Goal: Browse casually: Explore the website without a specific task or goal

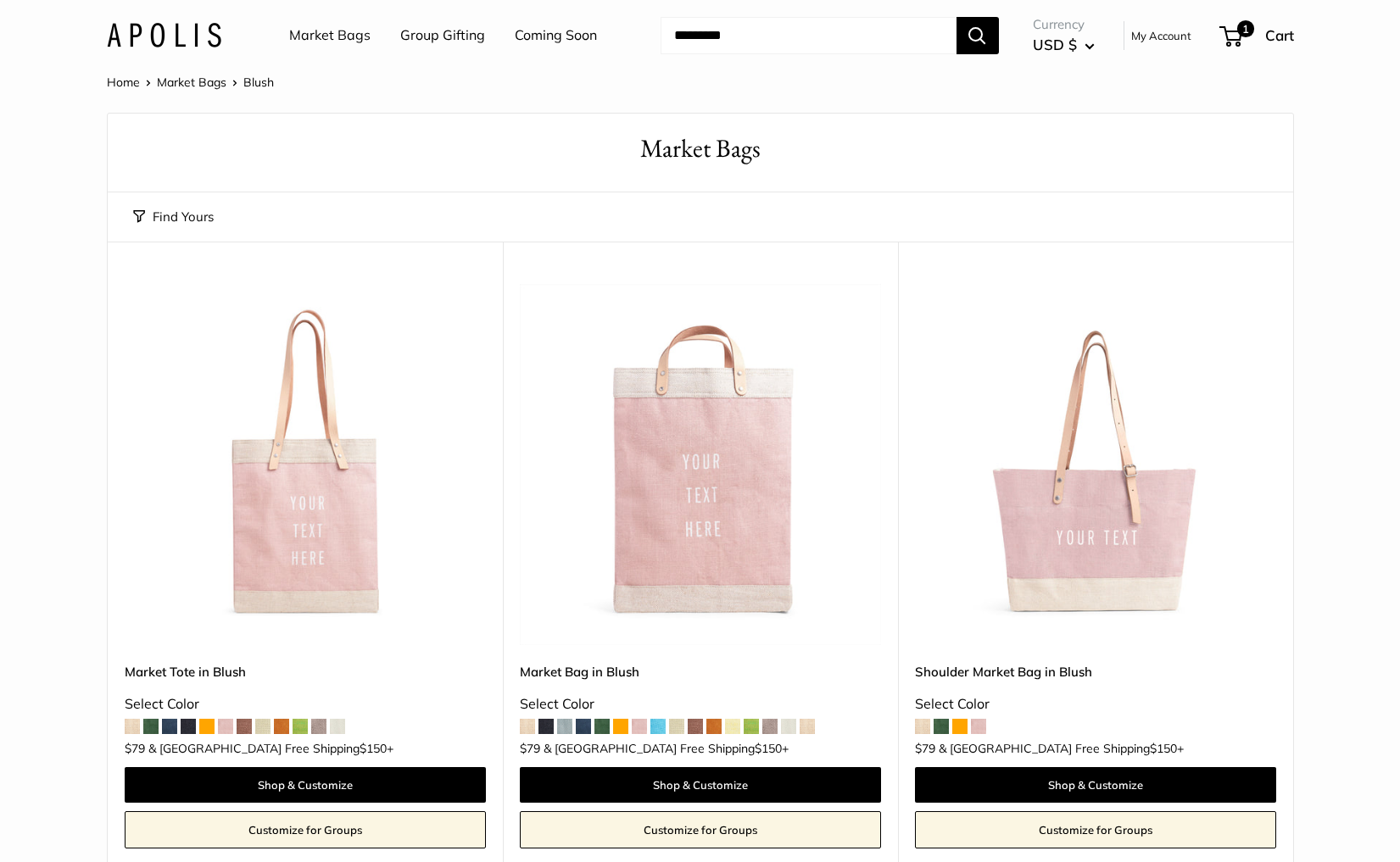
click at [342, 39] on link "Market Bags" at bounding box center [330, 35] width 81 height 25
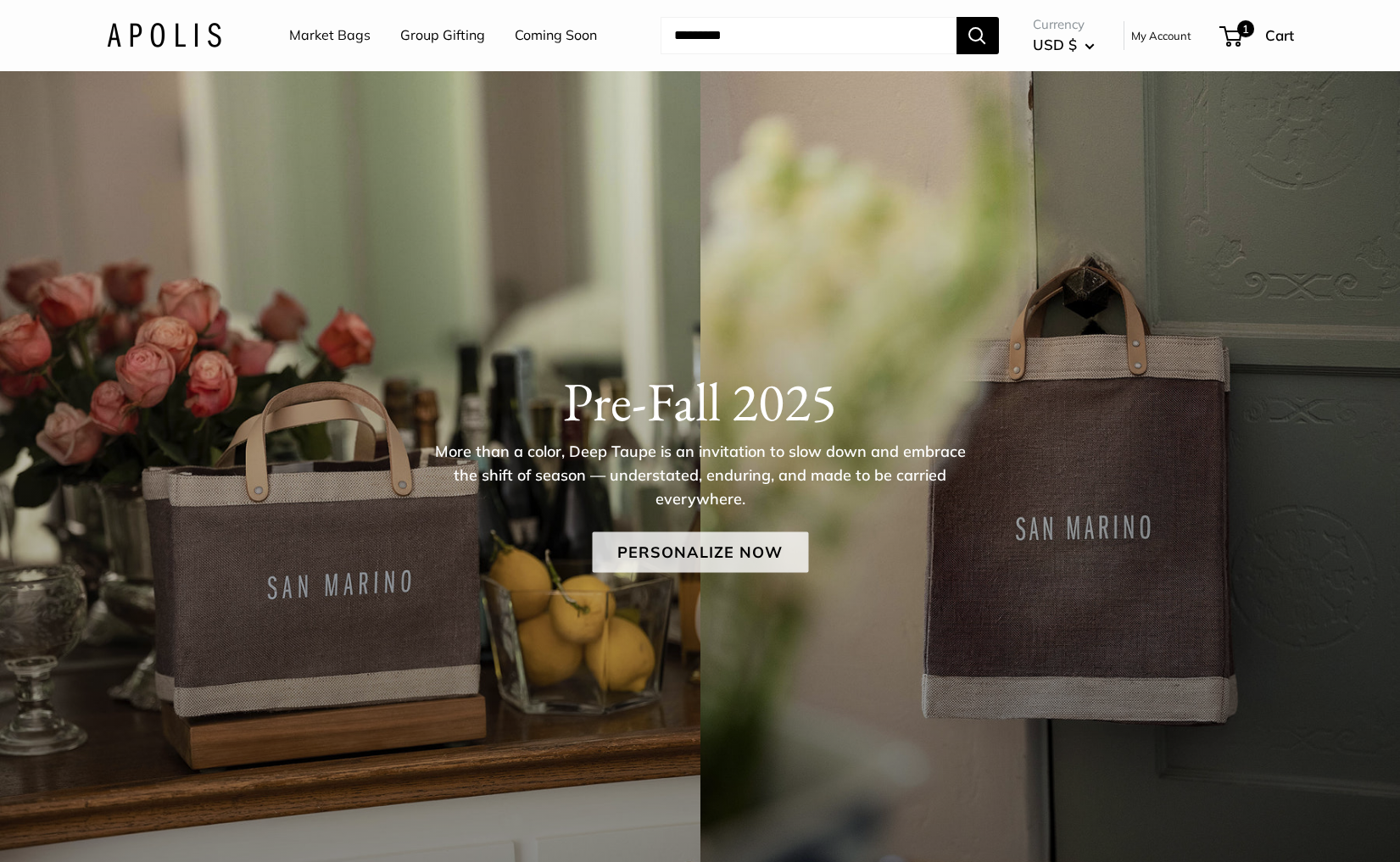
click at [713, 558] on link "Personalize Now" at bounding box center [700, 552] width 216 height 41
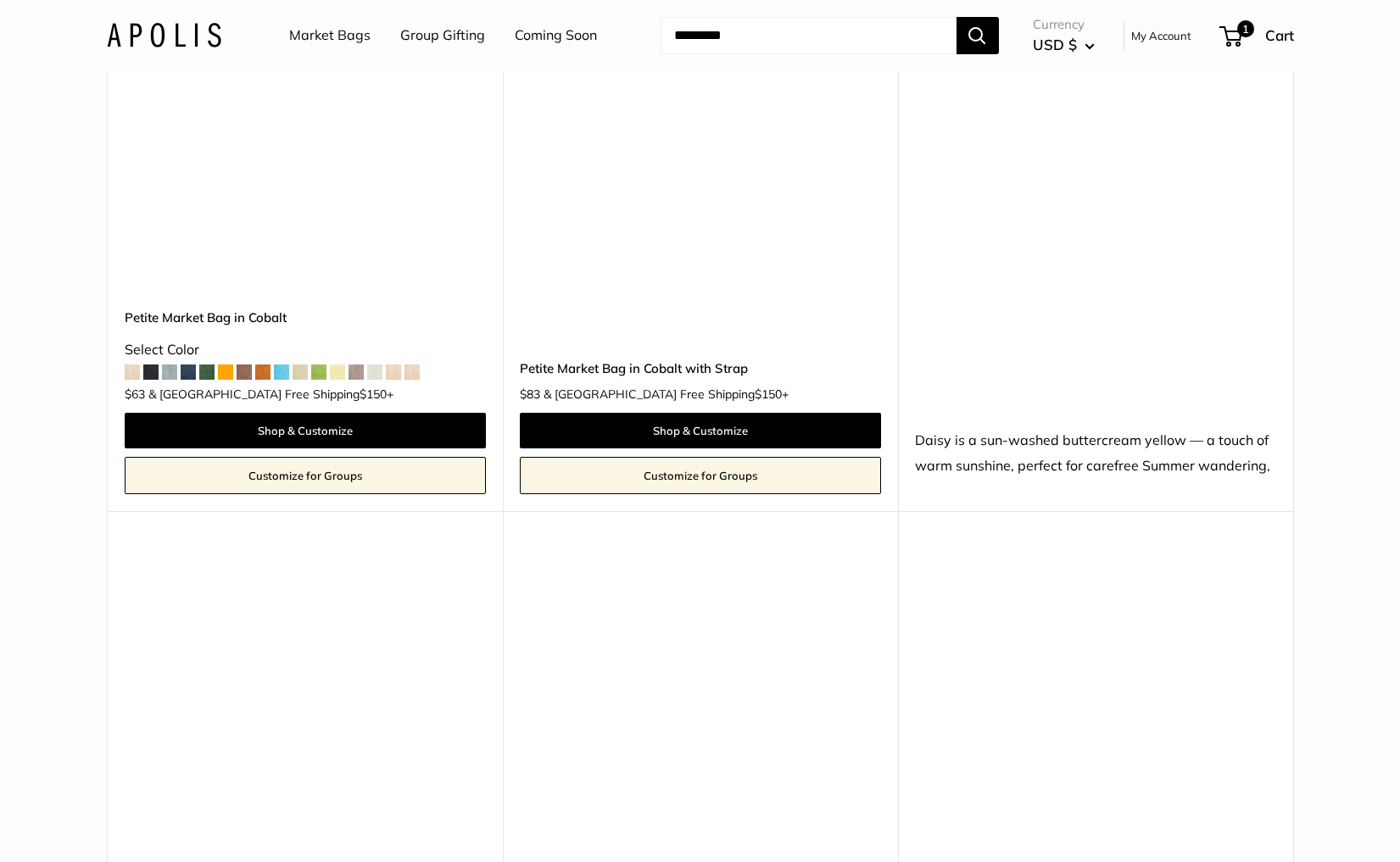
scroll to position [7974, 0]
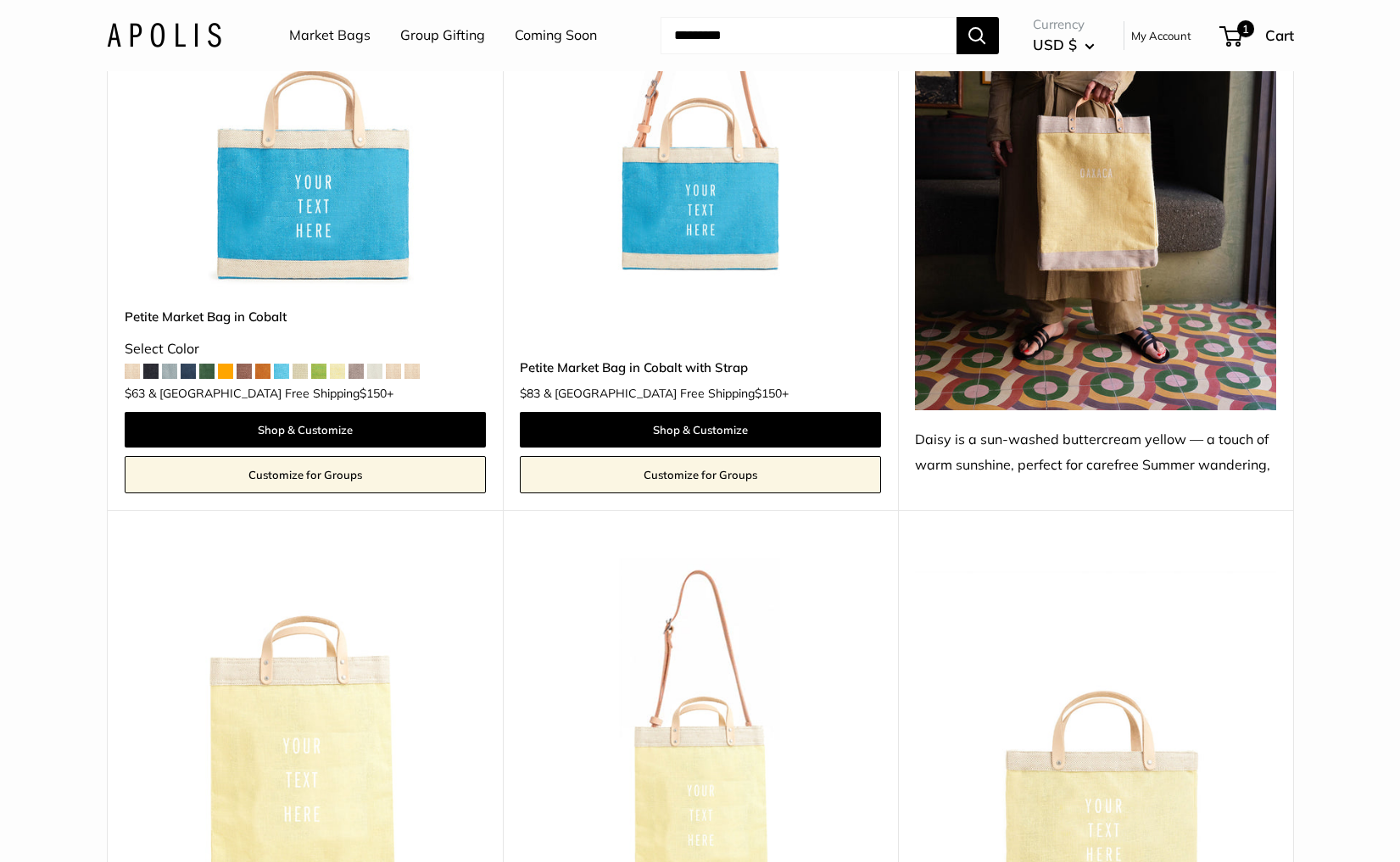
click at [0, 0] on img at bounding box center [0, 0] width 0 height 0
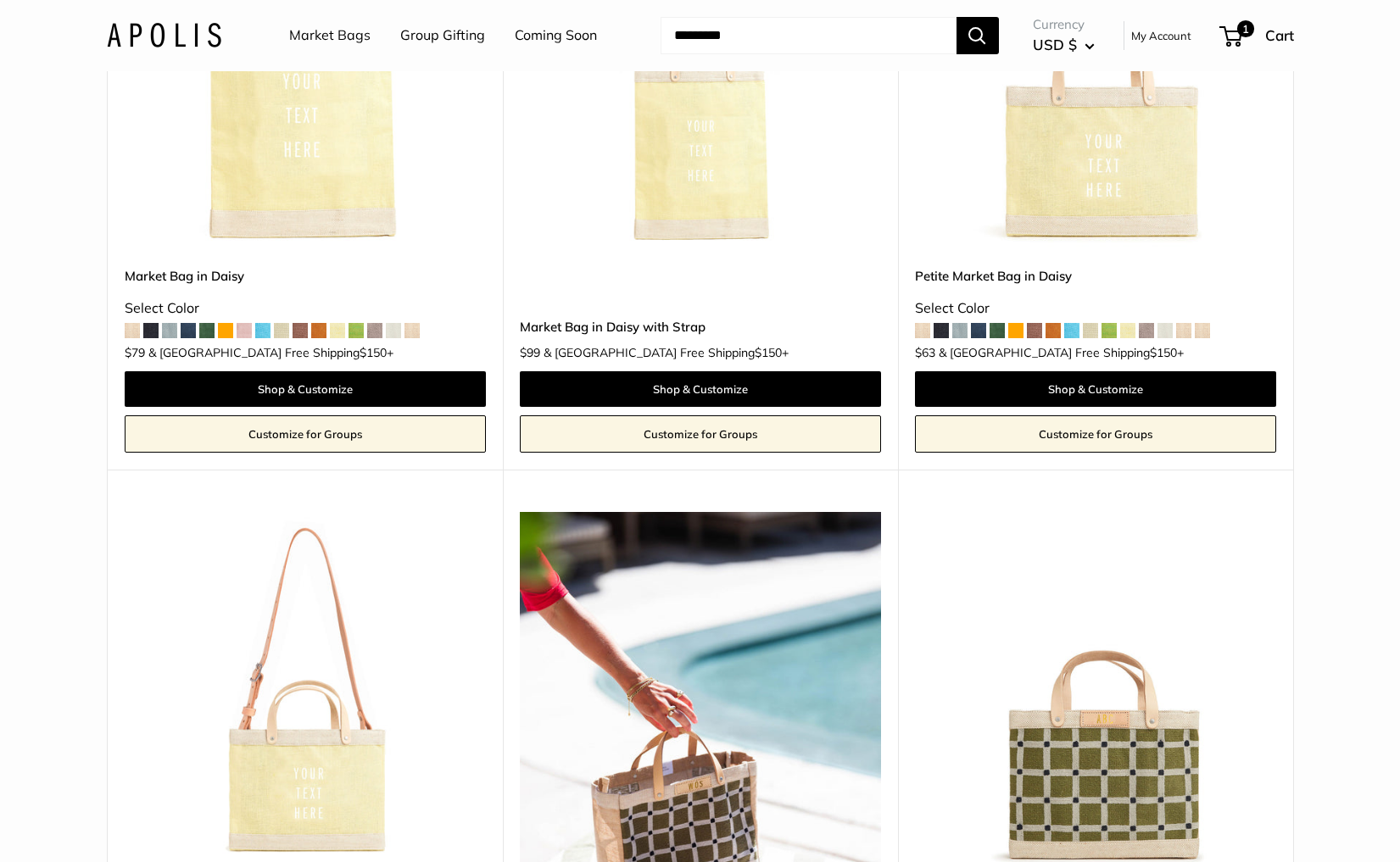
scroll to position [8652, 0]
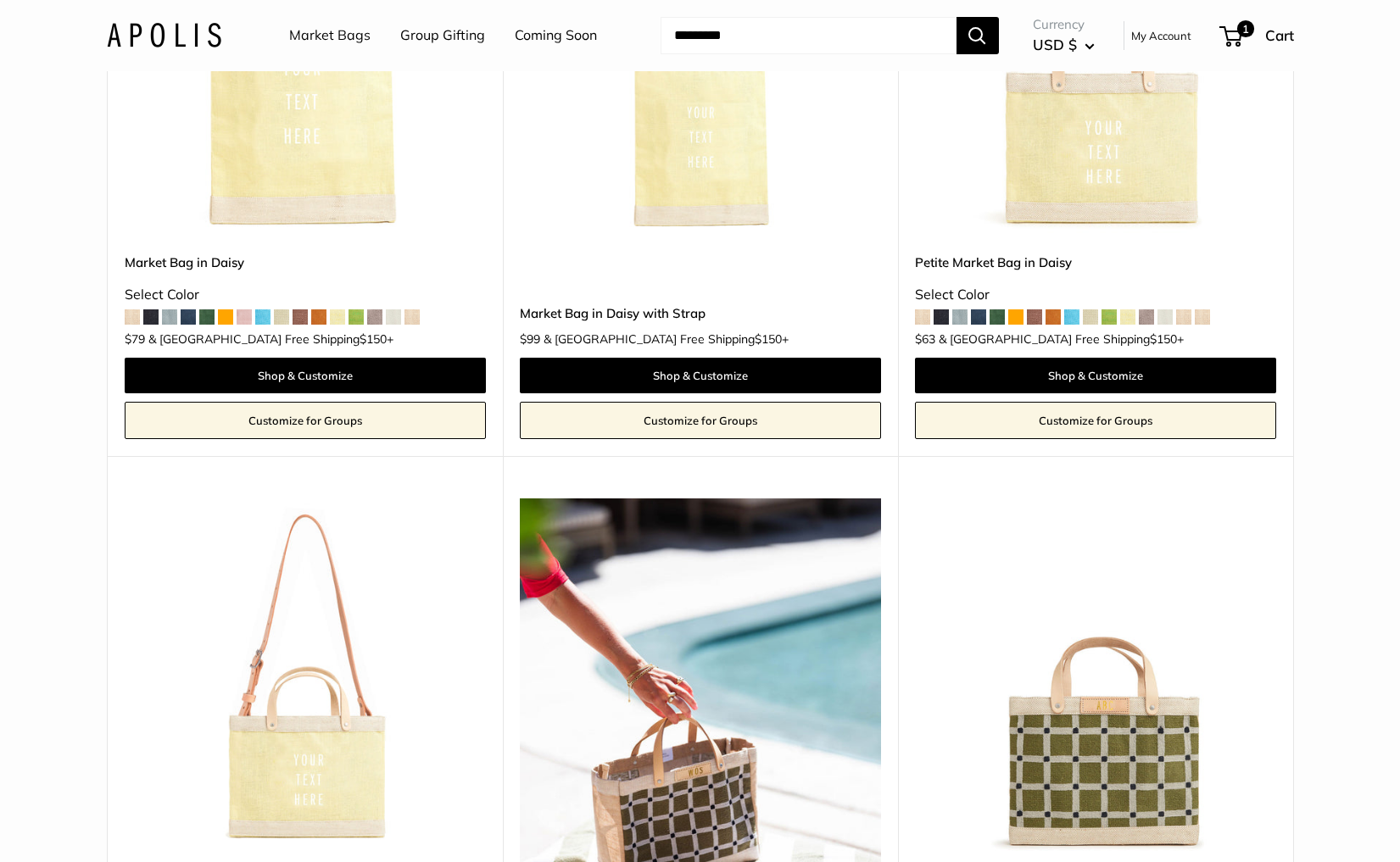
click at [0, 0] on img at bounding box center [0, 0] width 0 height 0
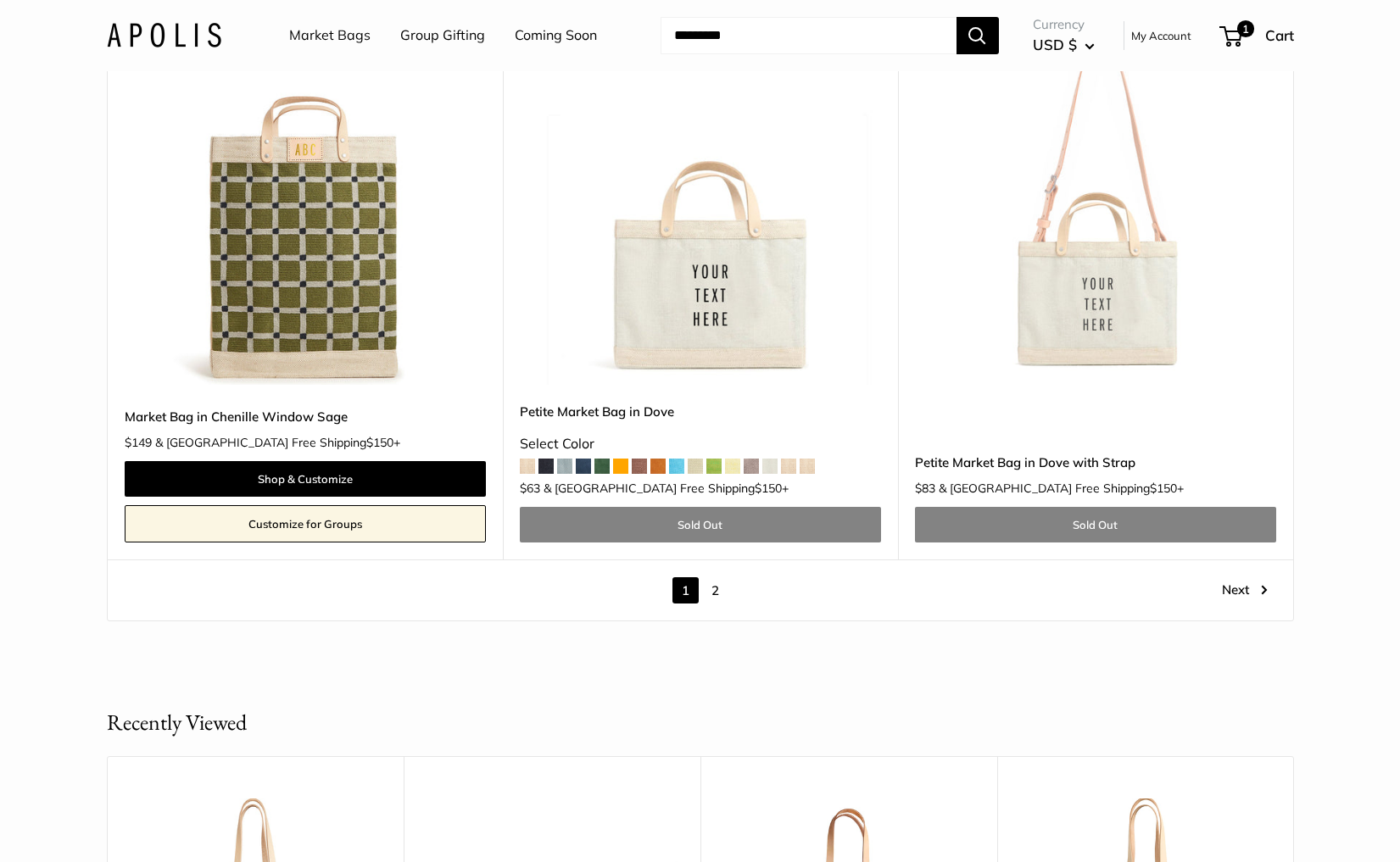
scroll to position [9739, 0]
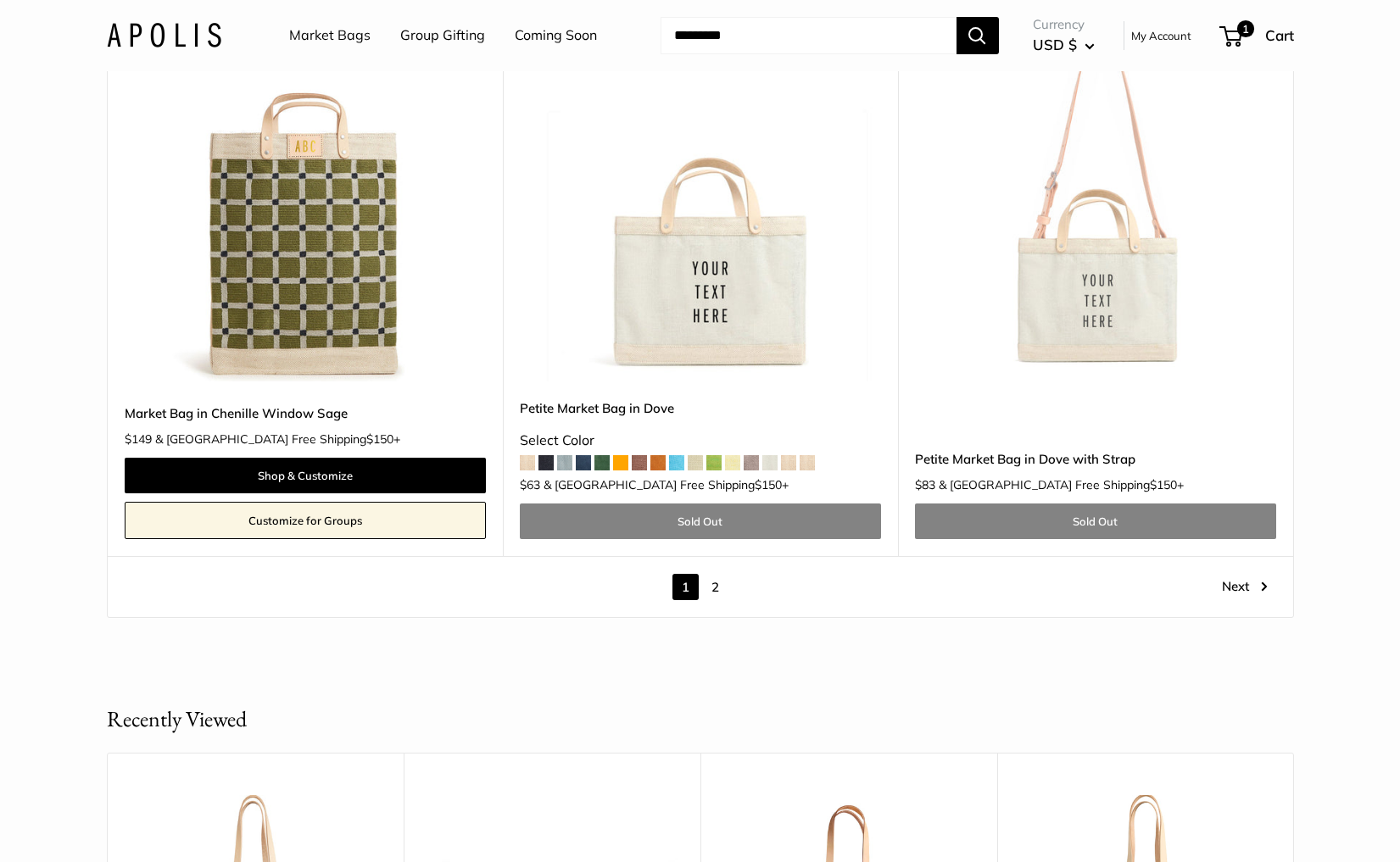
click at [717, 574] on link "2" at bounding box center [714, 586] width 26 height 26
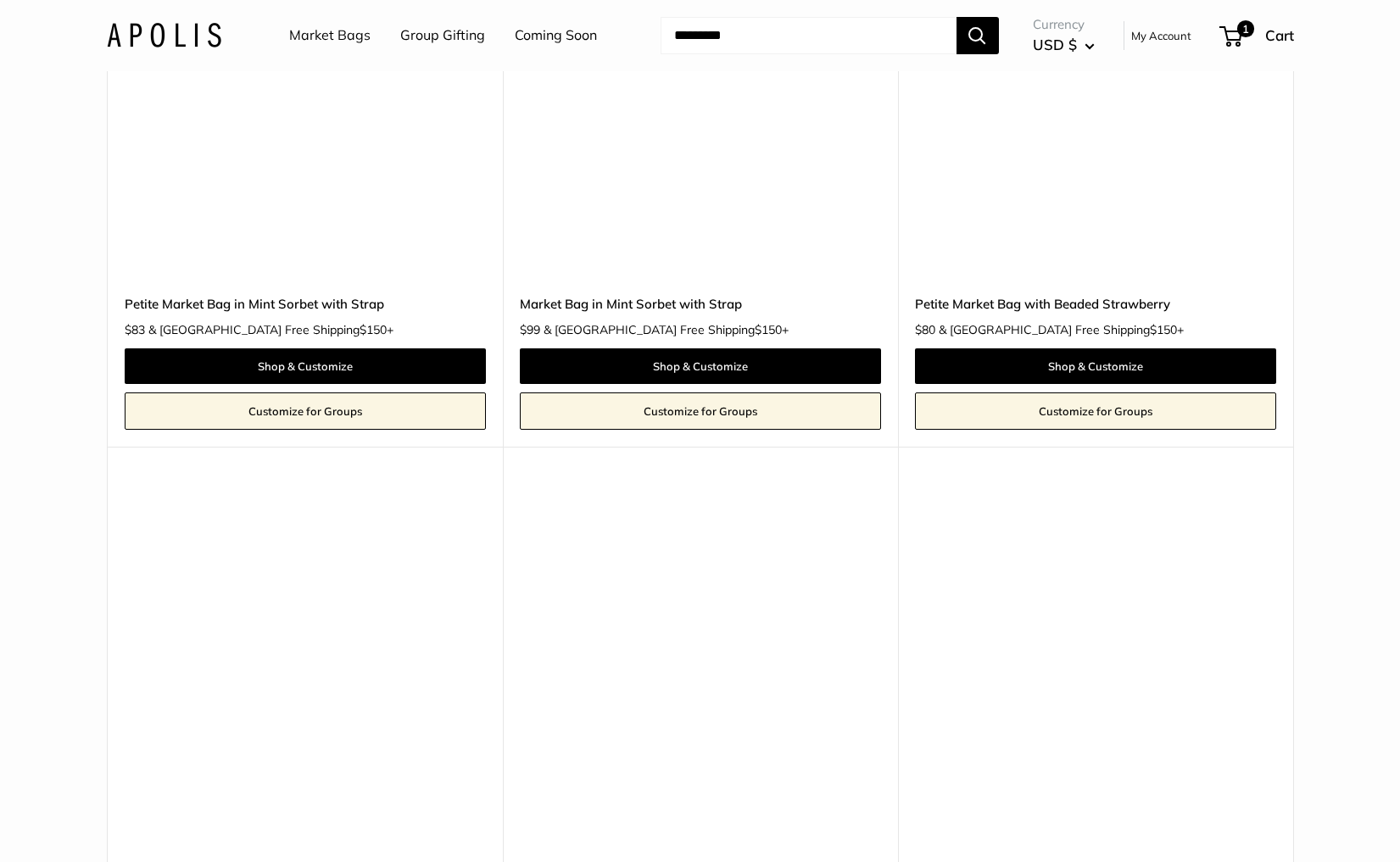
scroll to position [2926, 0]
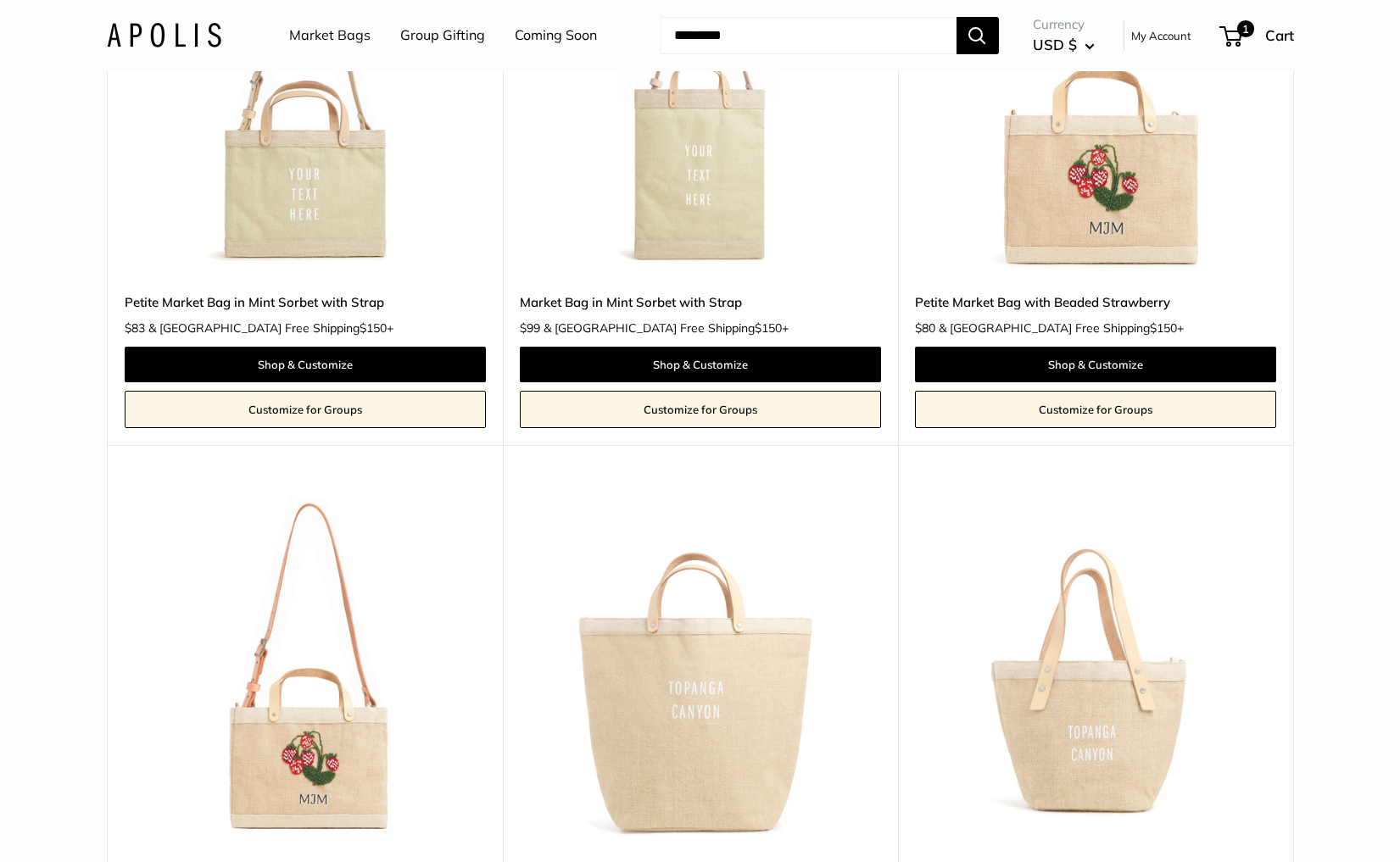
click at [0, 0] on img at bounding box center [0, 0] width 0 height 0
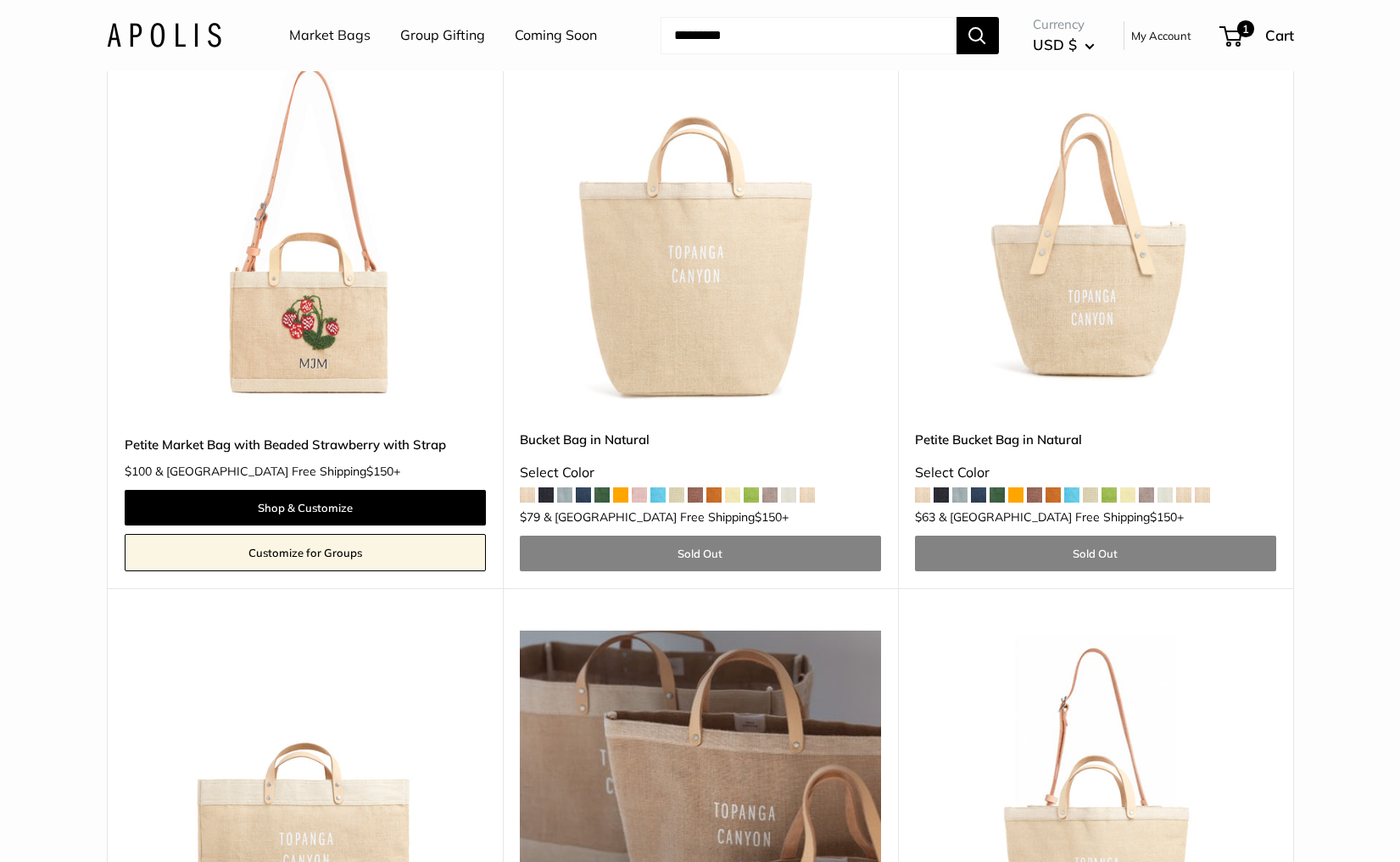
scroll to position [3361, 0]
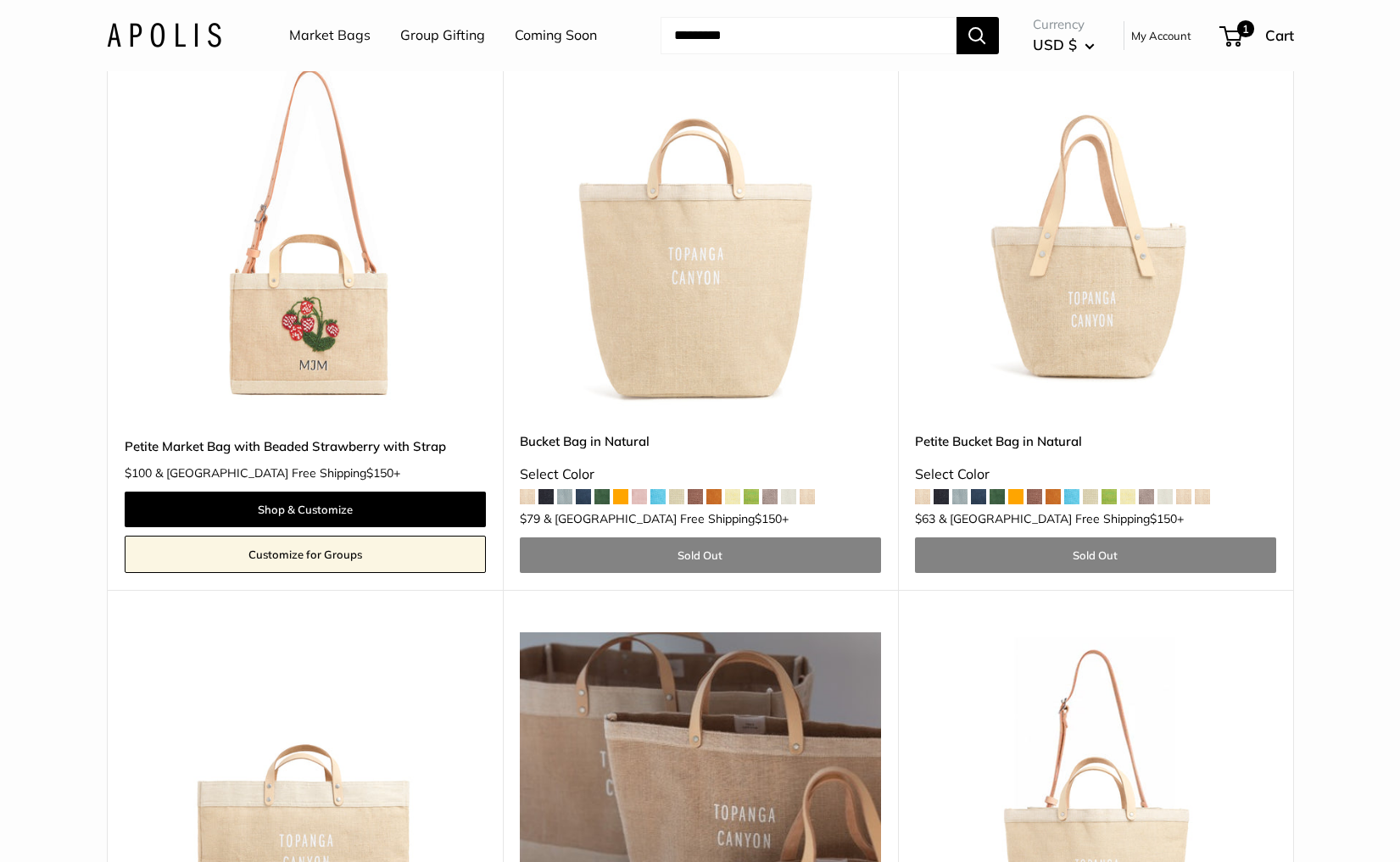
click at [0, 0] on img at bounding box center [0, 0] width 0 height 0
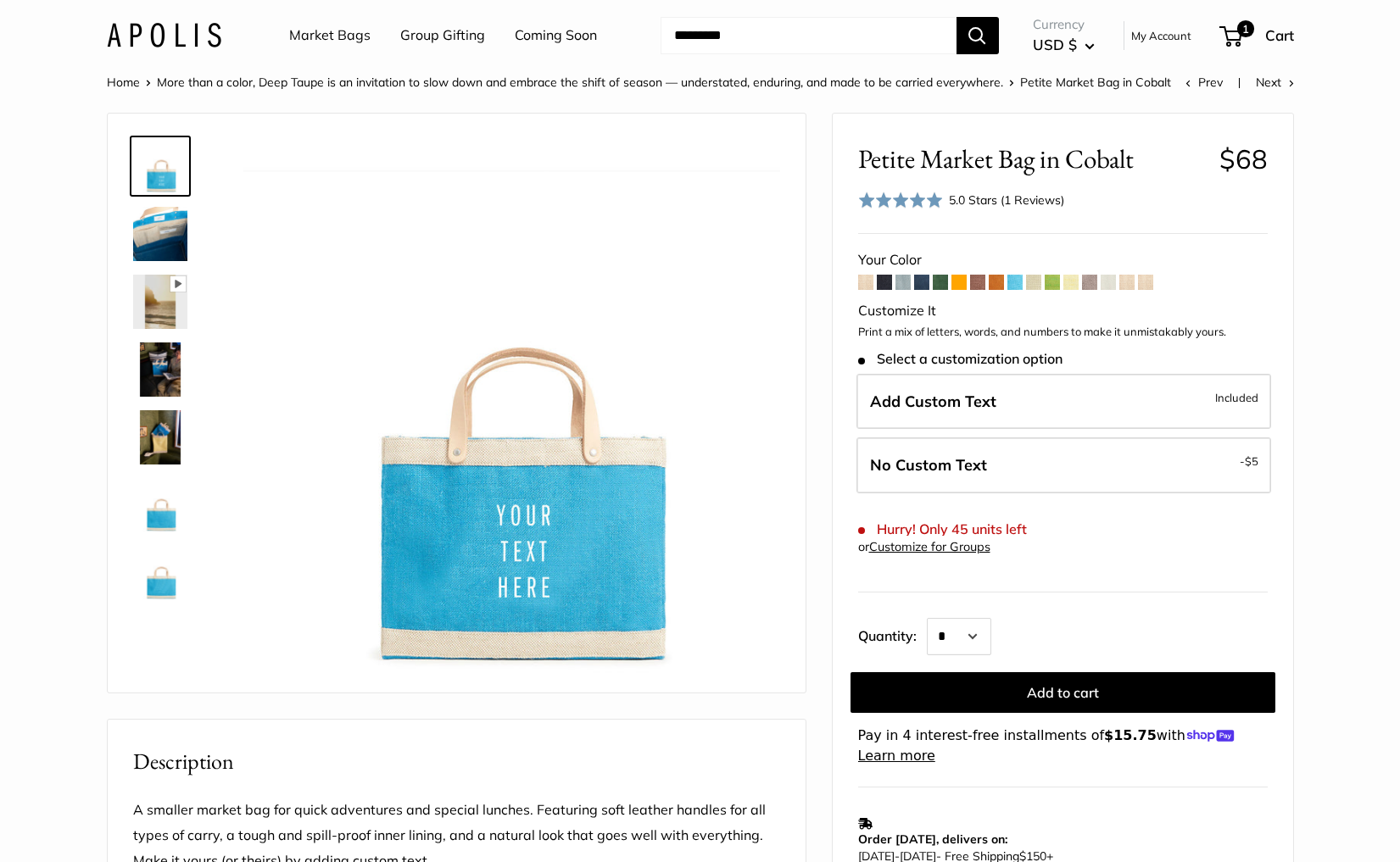
click at [963, 202] on div "5.0 Stars (1 Reviews)" at bounding box center [1006, 200] width 115 height 19
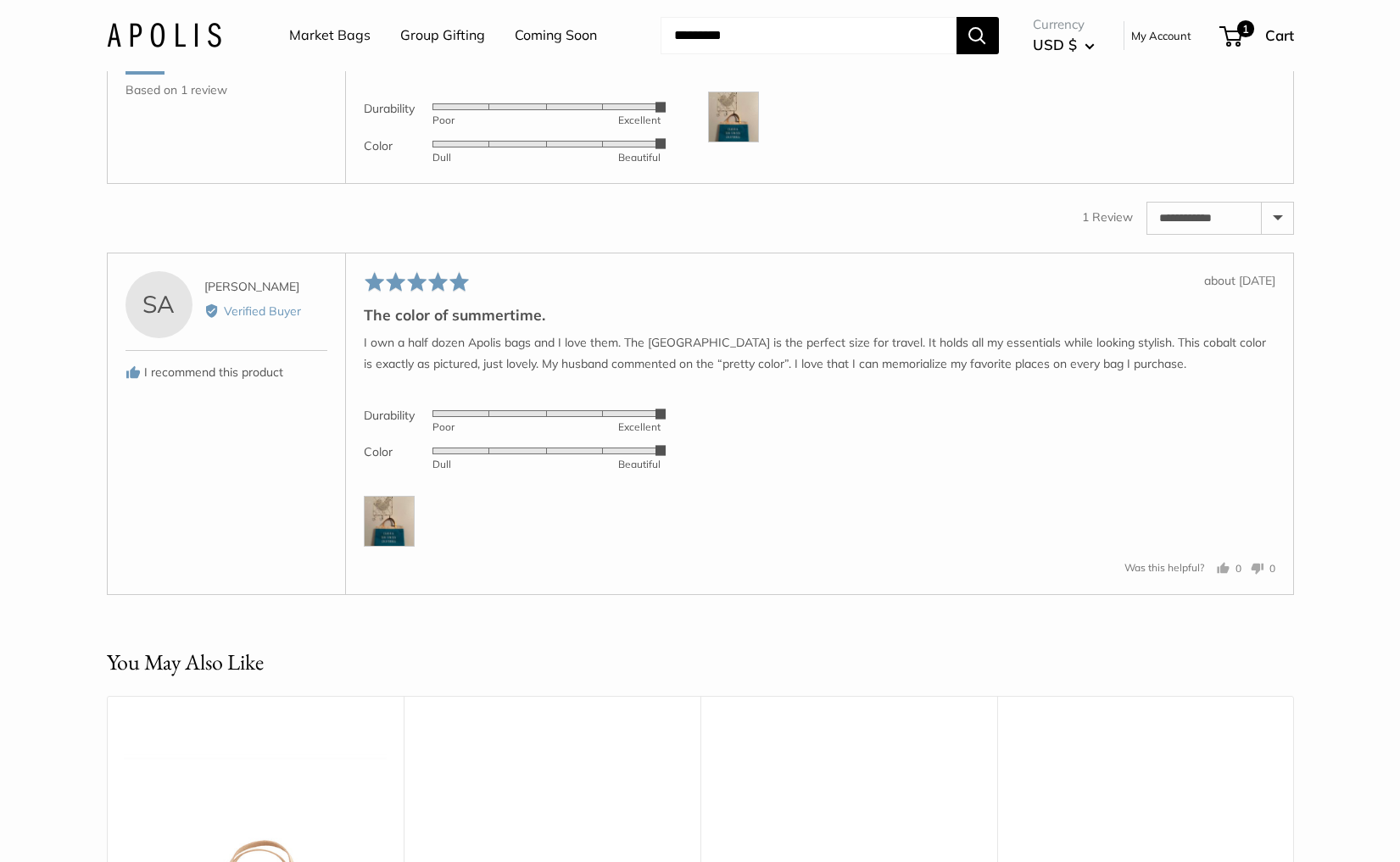
scroll to position [2744, 0]
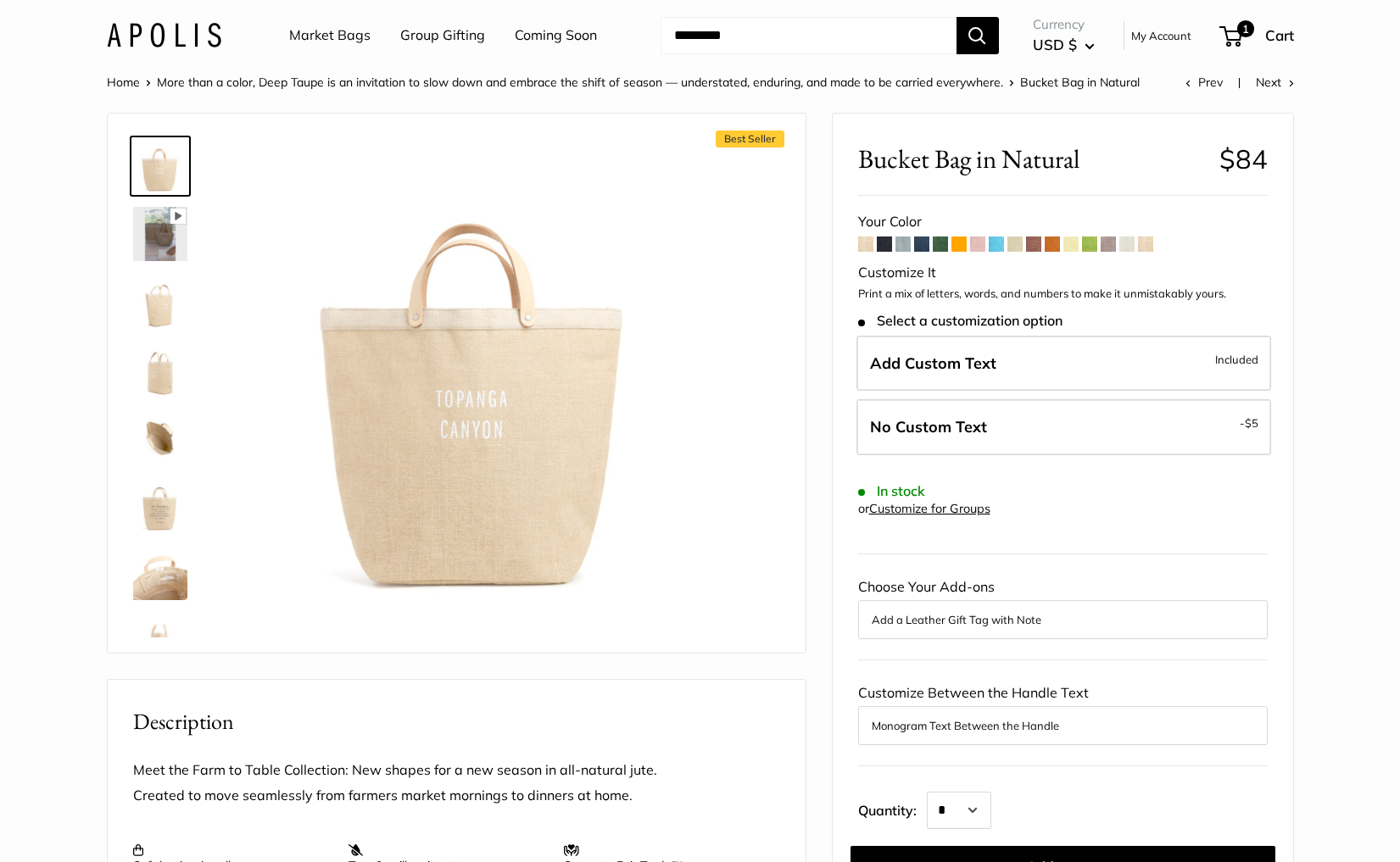
click at [145, 296] on img at bounding box center [160, 302] width 54 height 54
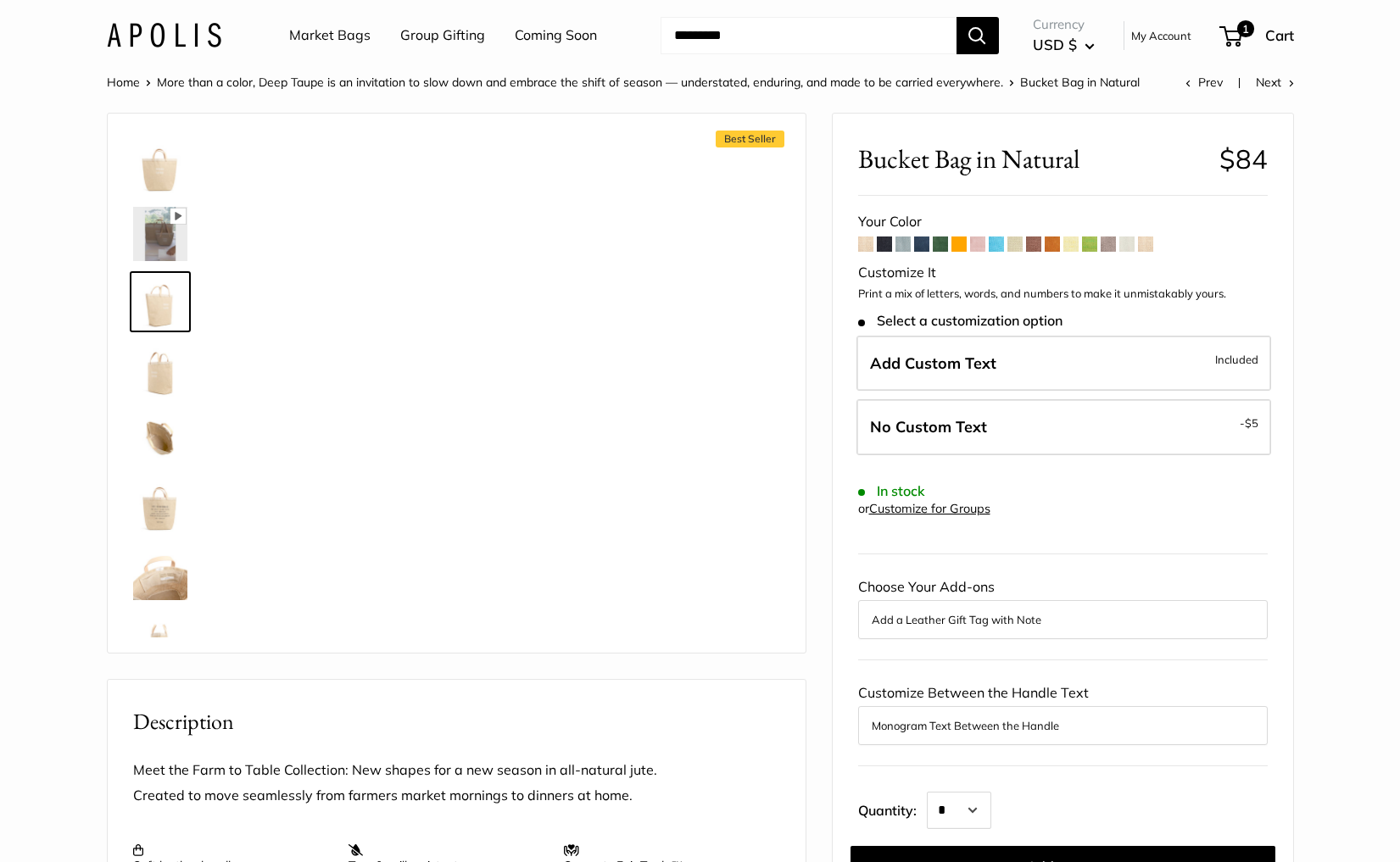
click at [155, 360] on img at bounding box center [160, 369] width 54 height 54
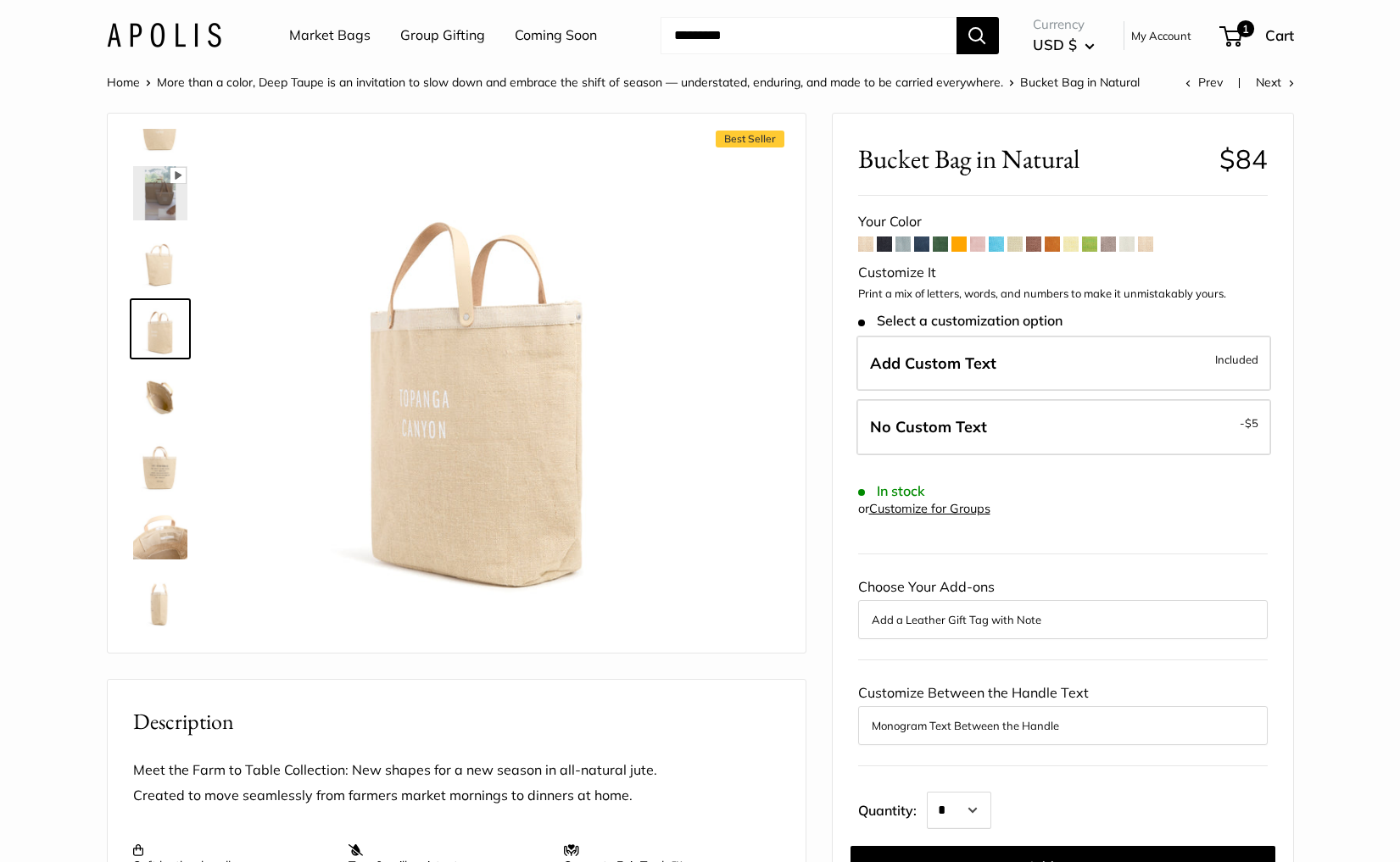
click at [160, 27] on img at bounding box center [164, 34] width 114 height 24
